Goal: Task Accomplishment & Management: Use online tool/utility

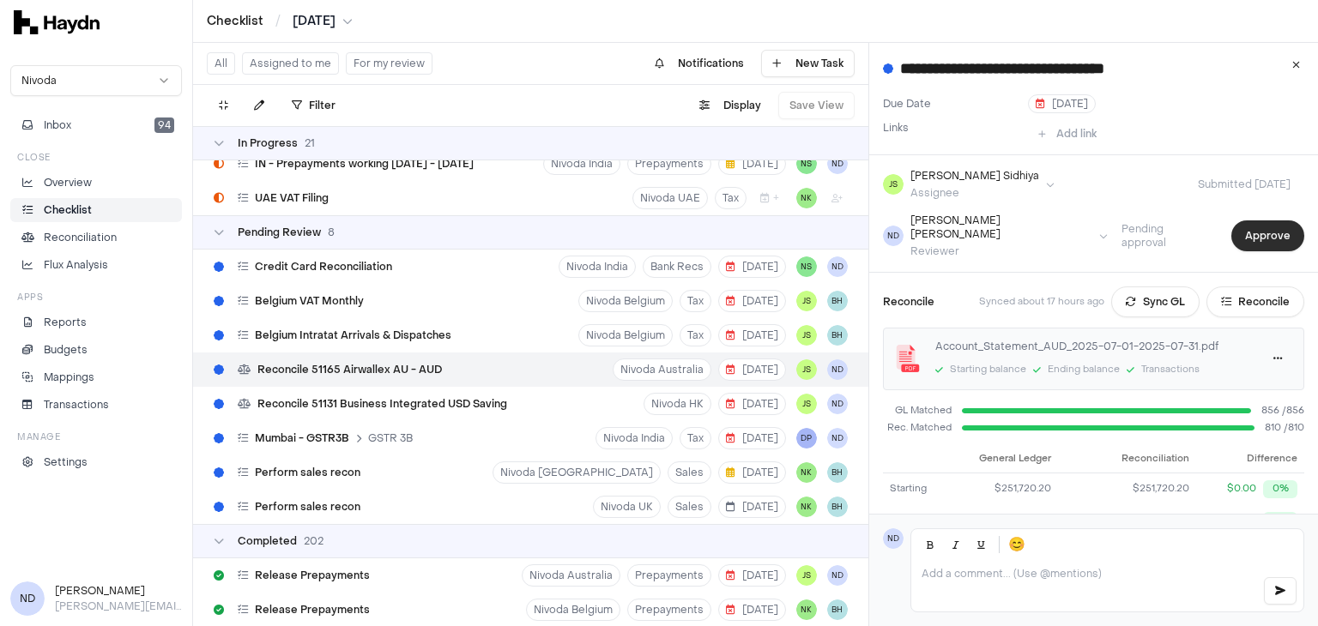
scroll to position [121, 0]
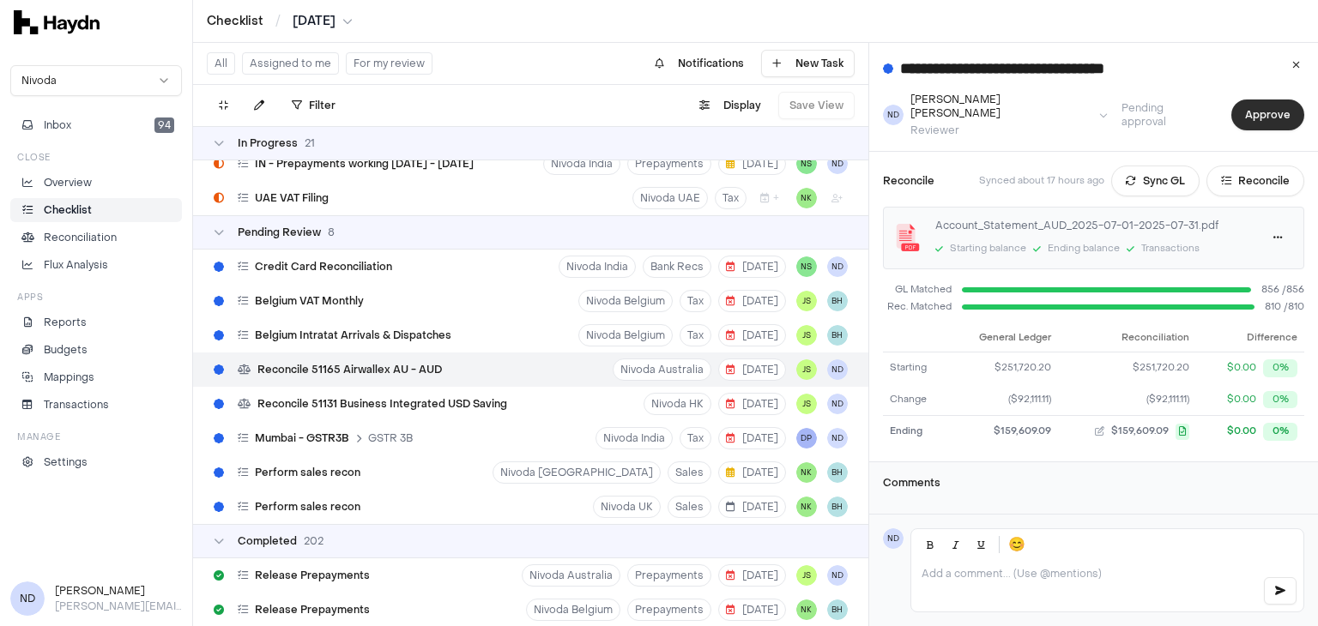
click at [1255, 121] on button "Approve" at bounding box center [1267, 115] width 73 height 31
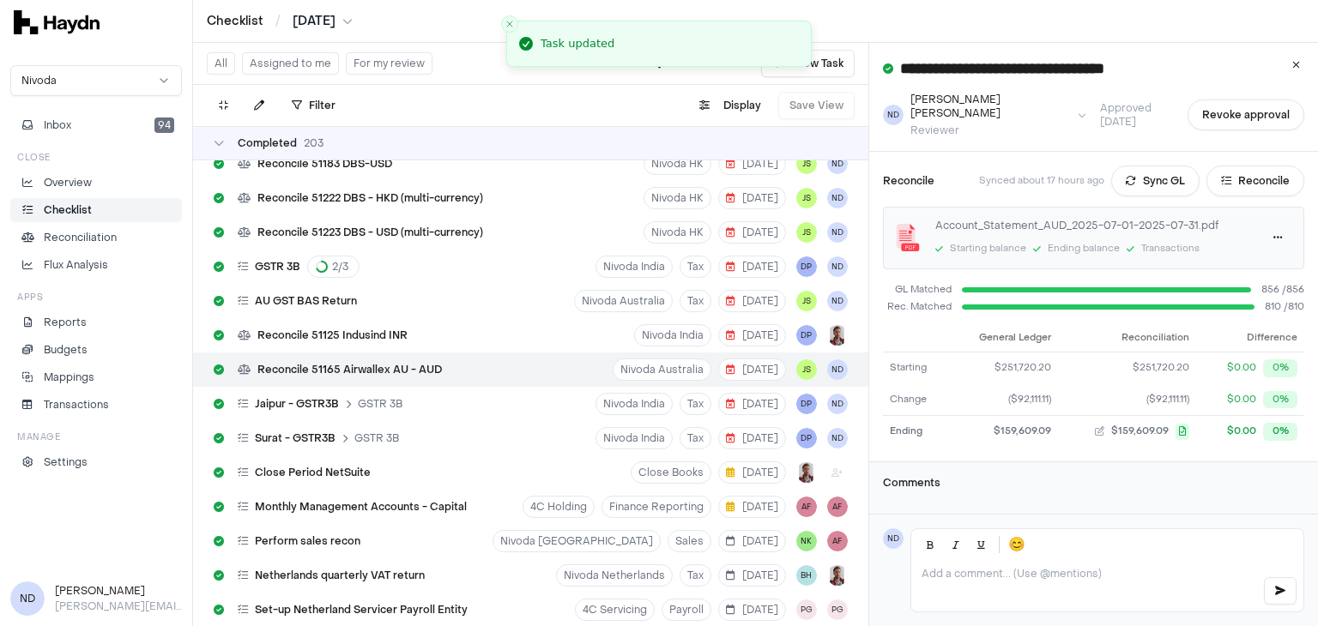
click at [216, 151] on div "Completed 203" at bounding box center [530, 143] width 675 height 34
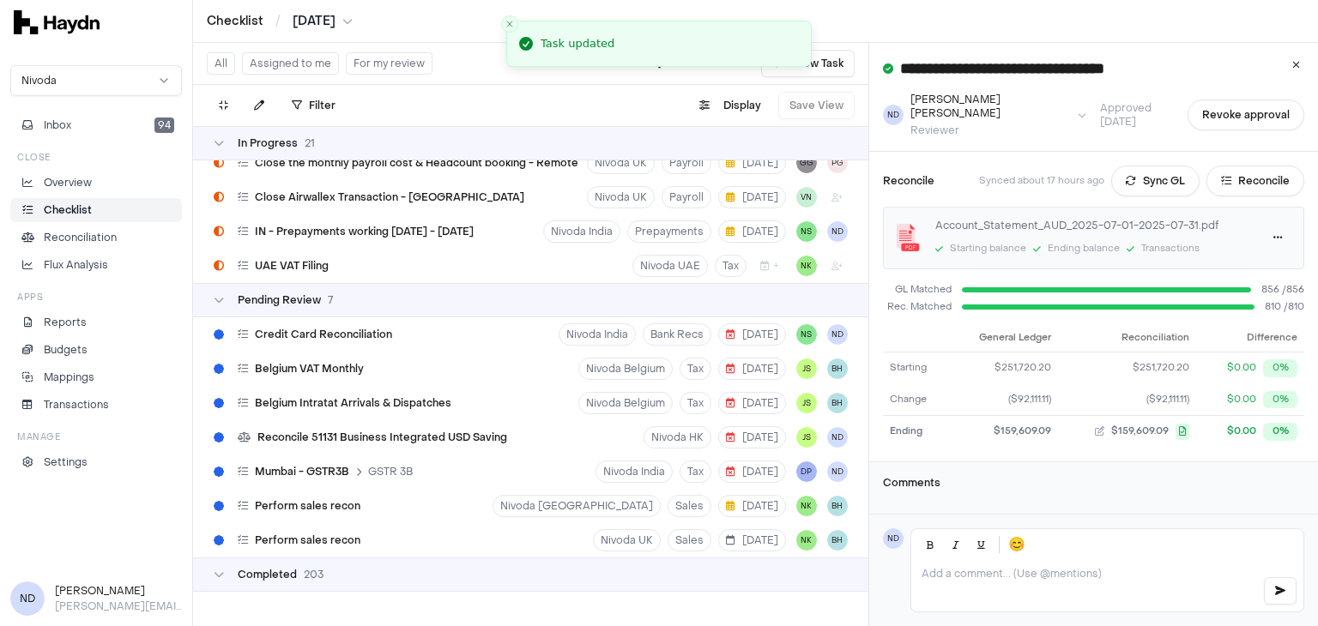
scroll to position [2039, 0]
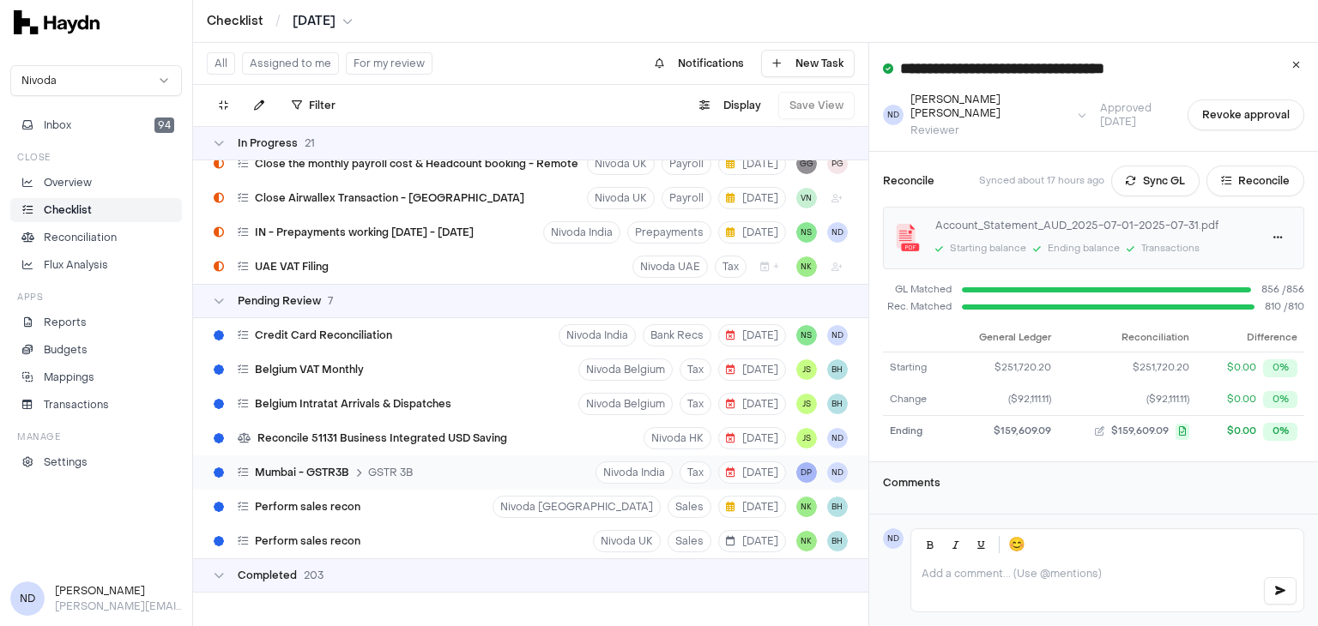
click at [450, 483] on div "Mumbai - GSTR3B GSTR 3B Nivoda India Tax [DATE] DP ND" at bounding box center [530, 473] width 675 height 34
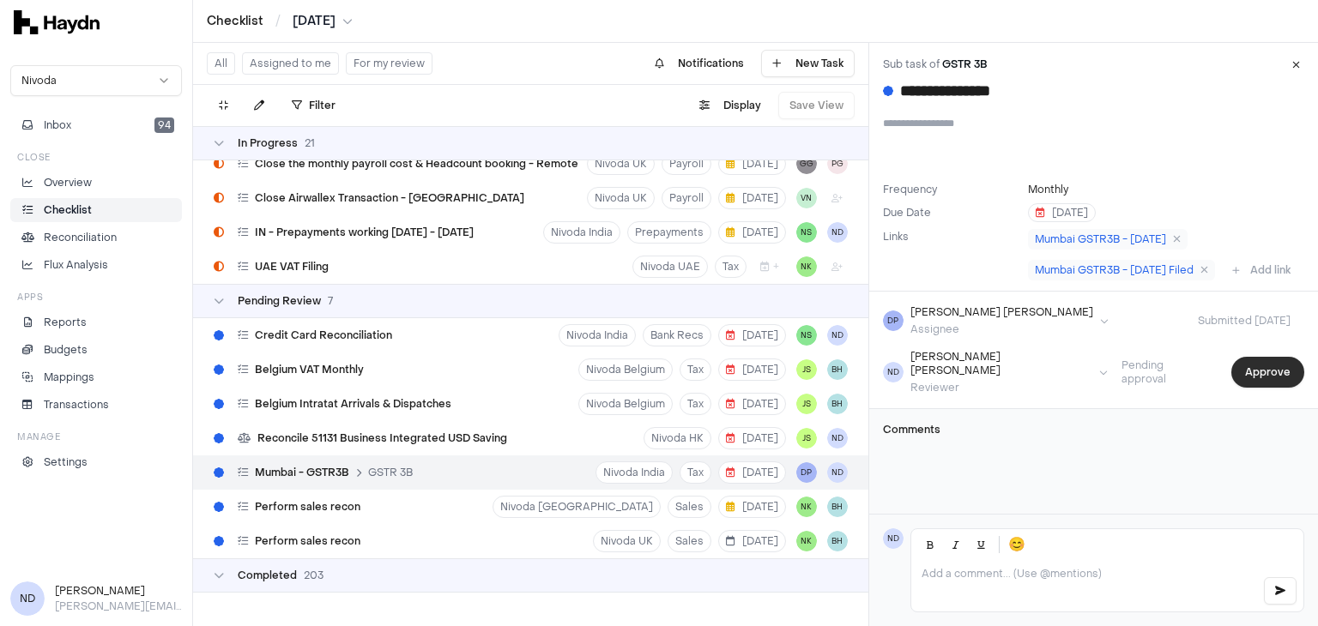
click at [1272, 388] on button "Approve" at bounding box center [1267, 372] width 73 height 31
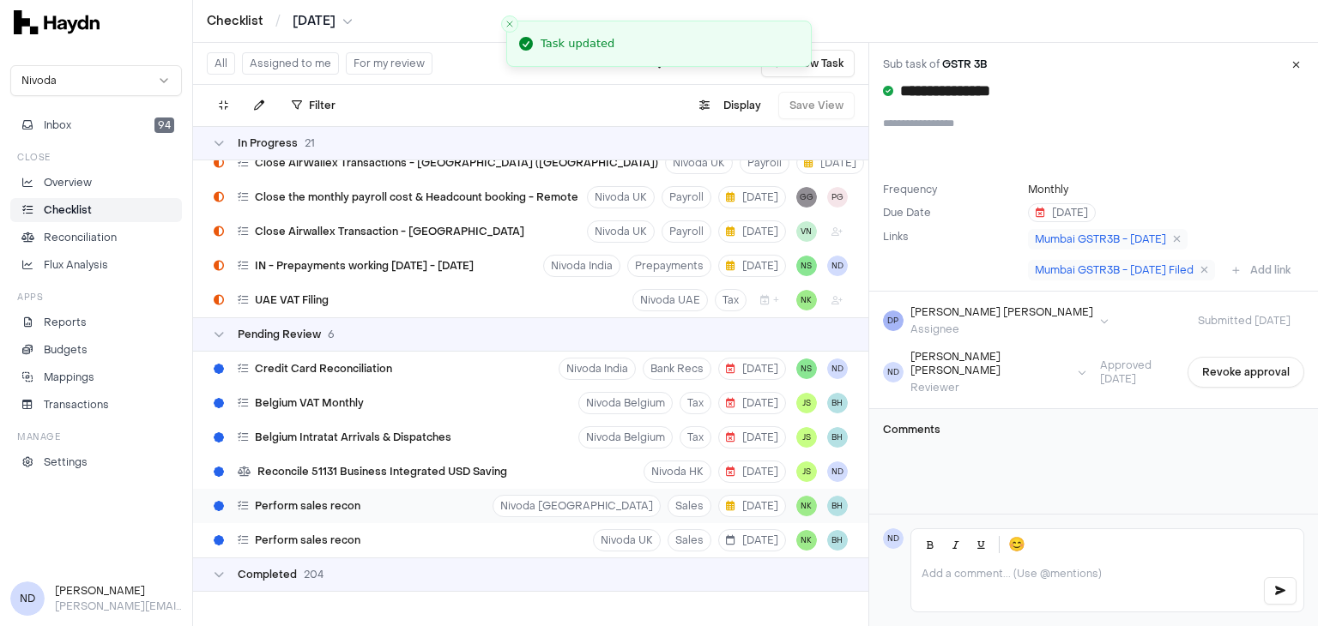
scroll to position [2004, 0]
click at [408, 509] on div "Perform sales recon Nivoda [GEOGRAPHIC_DATA] Sales [DATE] NK BH" at bounding box center [530, 507] width 675 height 34
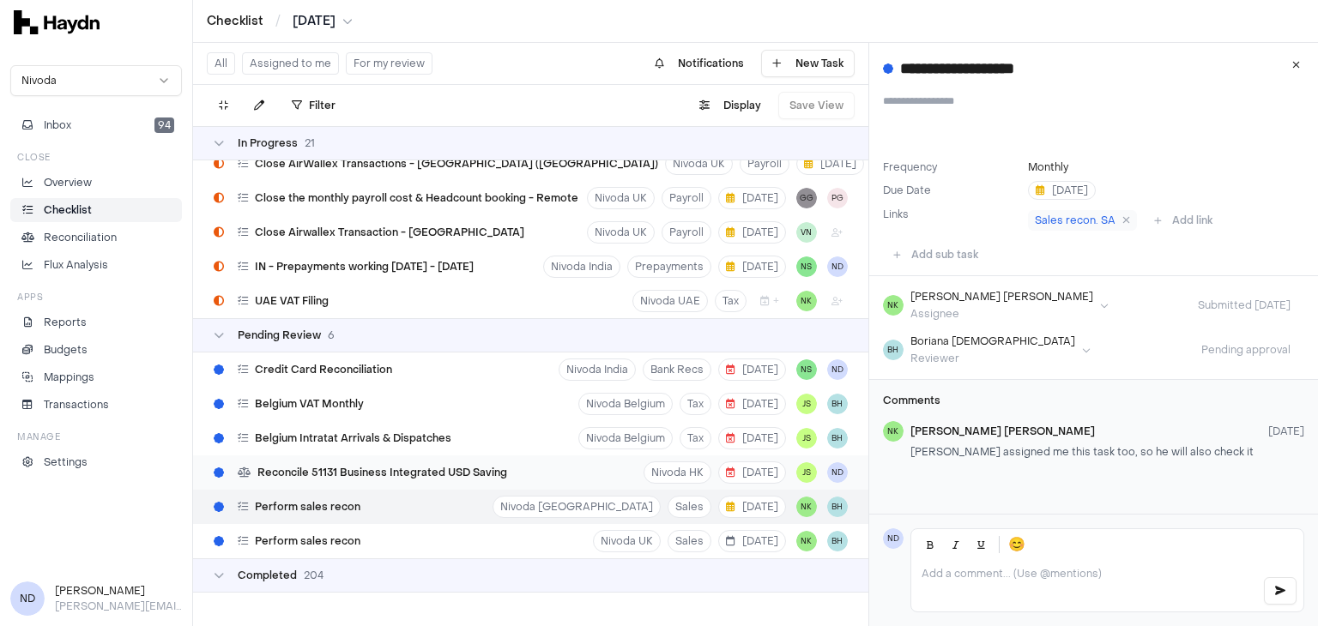
click at [359, 480] on div "Reconcile 51131 Business Integrated USD Saving" at bounding box center [360, 472] width 307 height 33
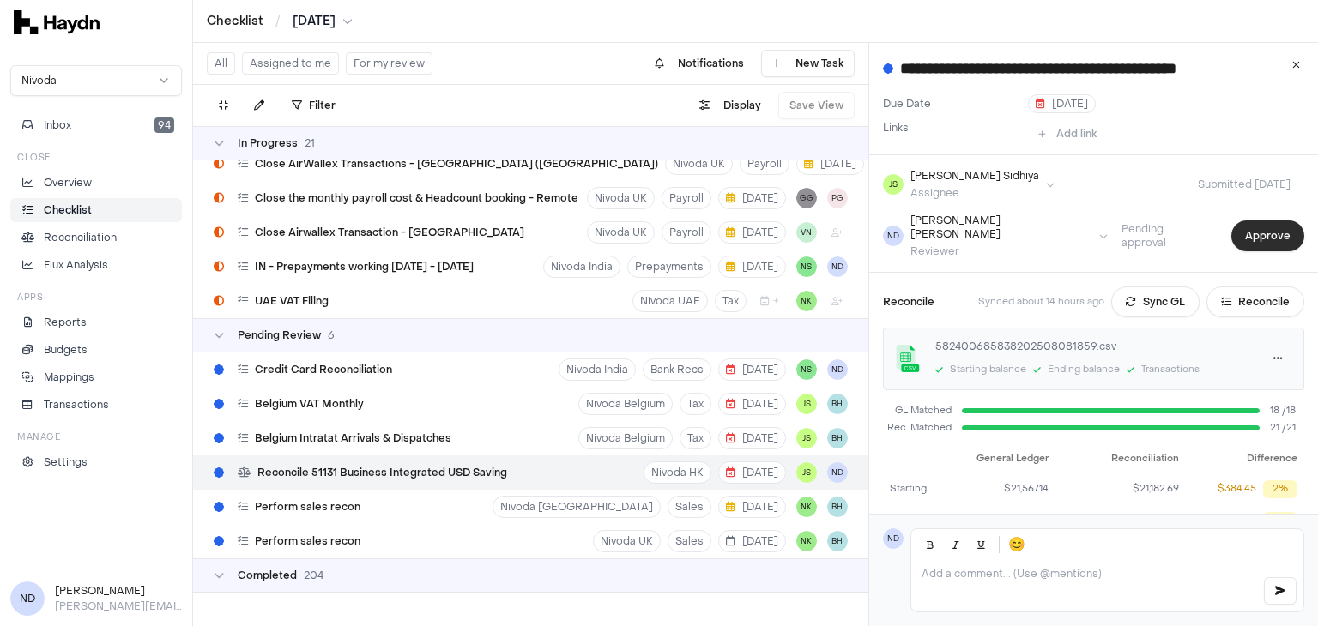
click at [1259, 223] on button "Approve" at bounding box center [1267, 236] width 73 height 31
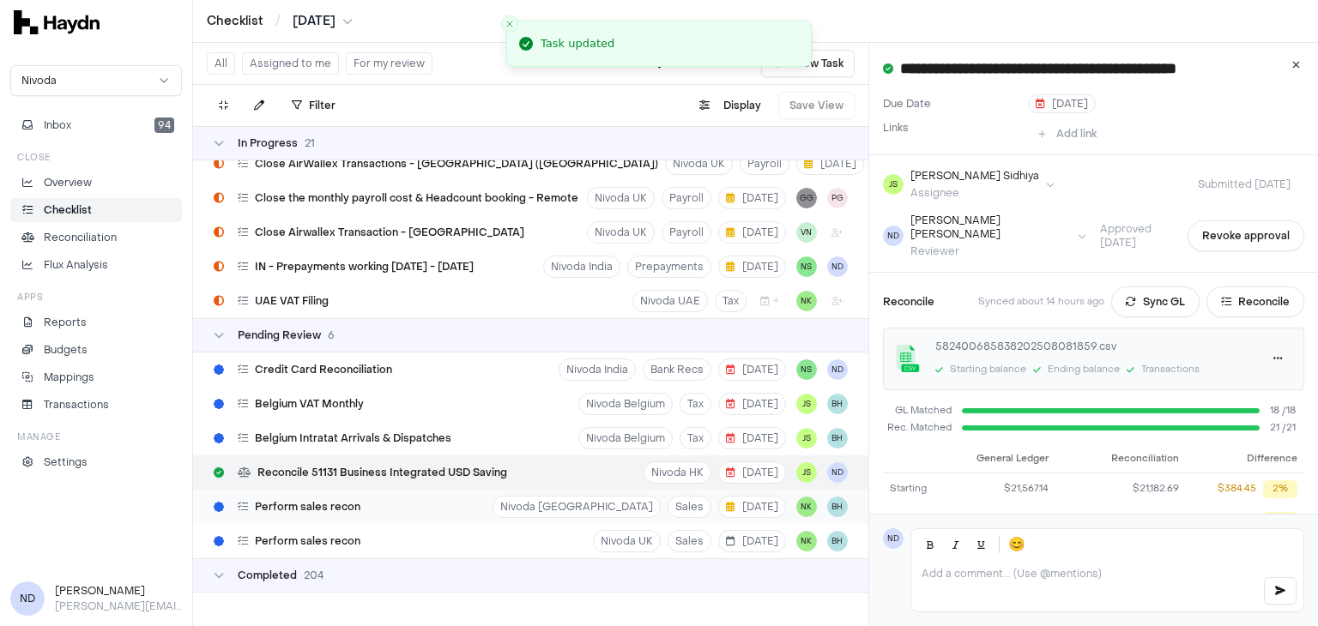
scroll to position [1970, 0]
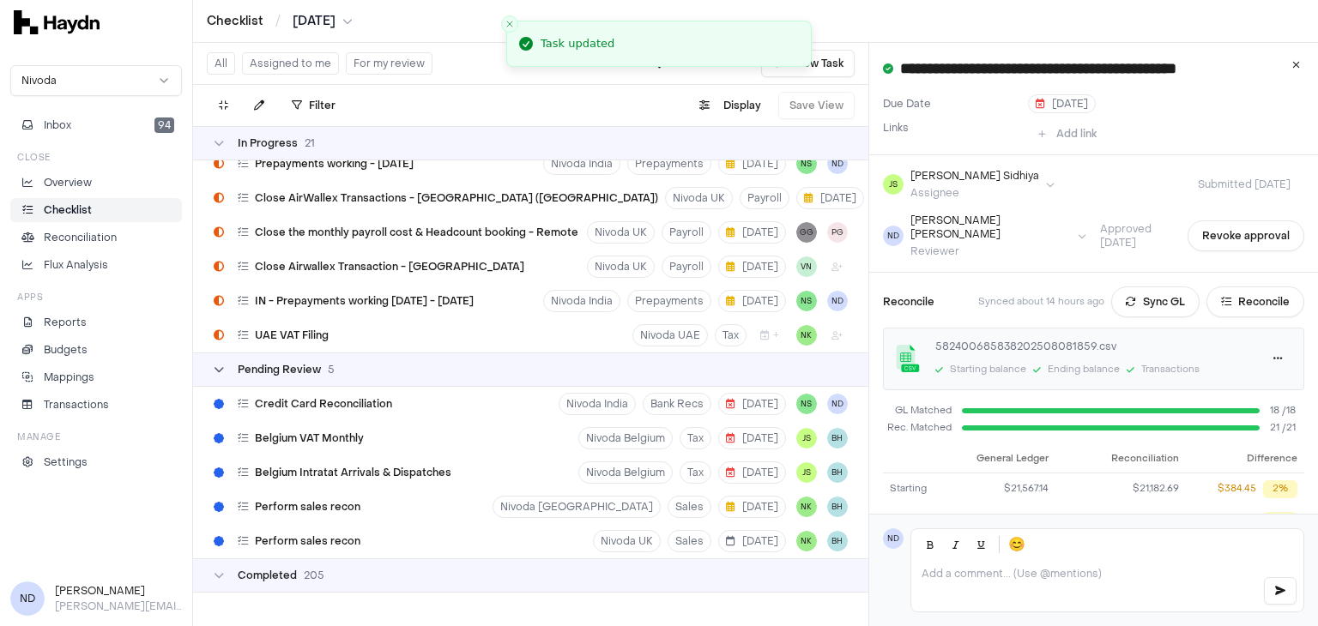
click at [220, 367] on icon at bounding box center [219, 370] width 10 height 10
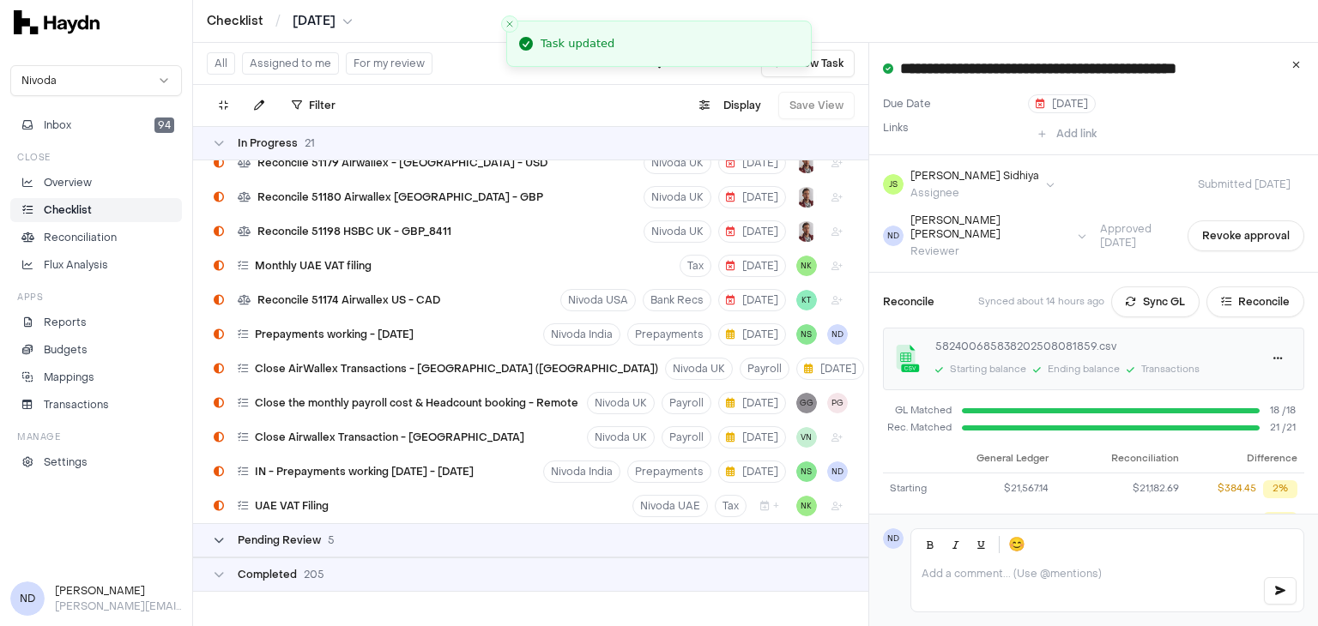
scroll to position [1798, 0]
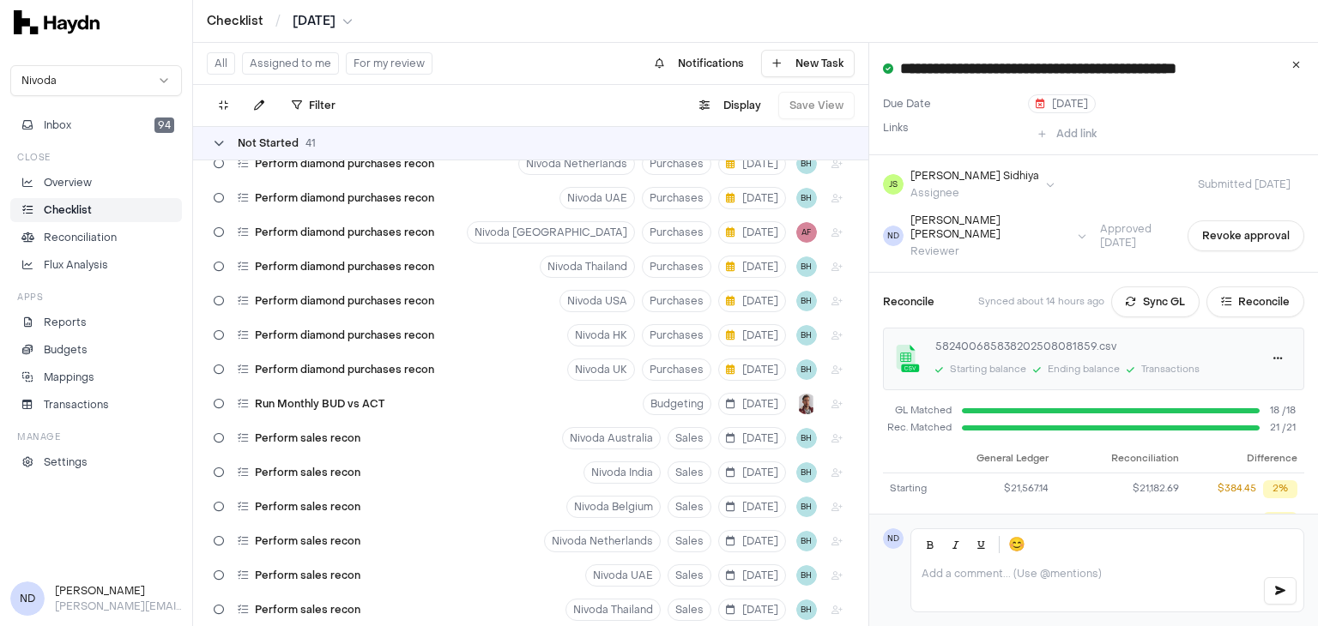
click at [215, 136] on div "Not Started 41" at bounding box center [265, 143] width 102 height 14
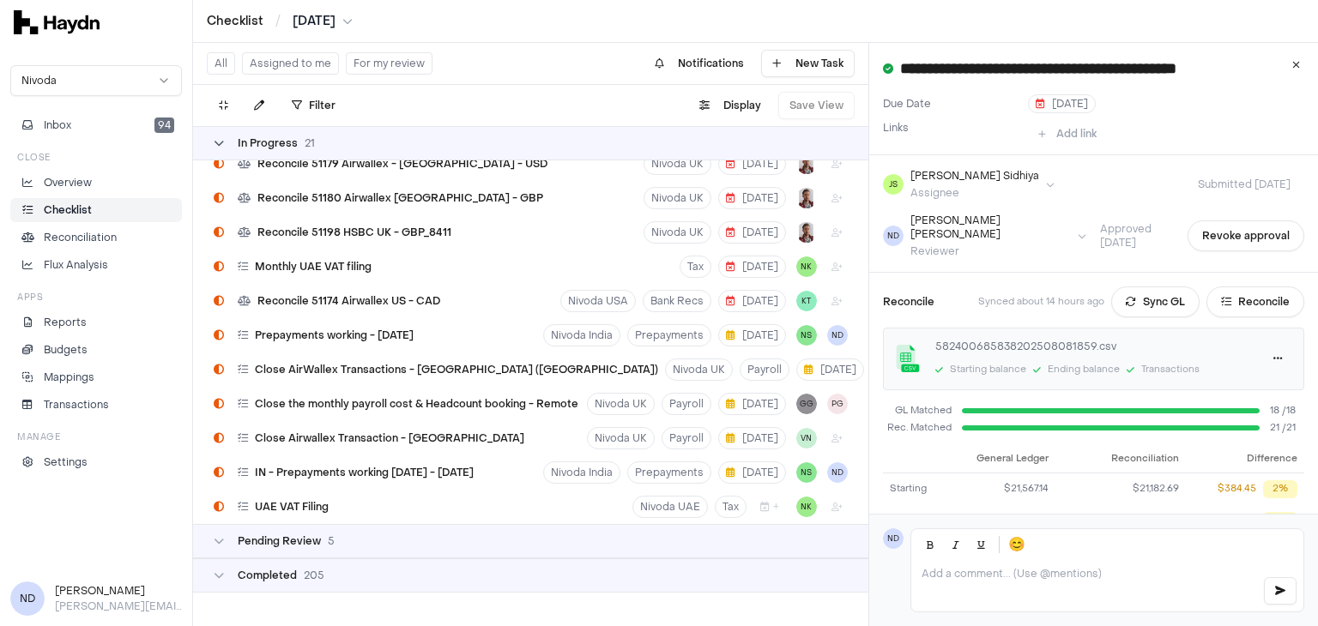
click at [218, 148] on div "In Progress 21" at bounding box center [264, 143] width 101 height 14
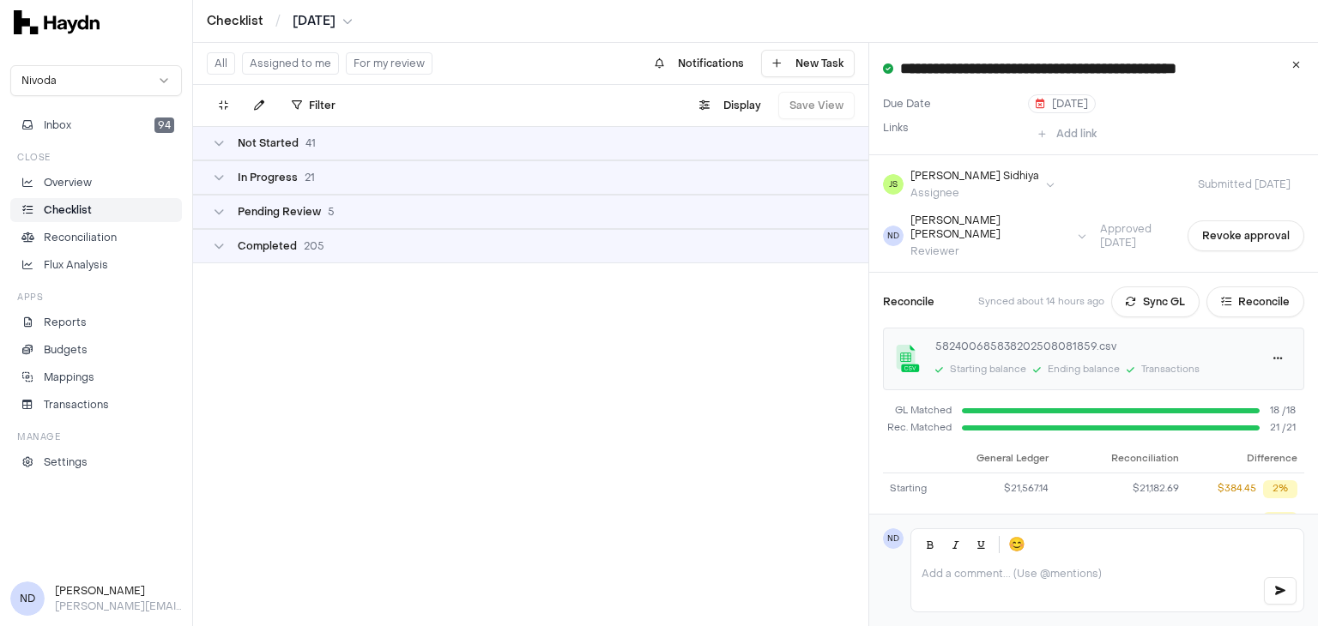
click at [255, 203] on div "Pending Review 5" at bounding box center [530, 212] width 675 height 34
